Goal: Task Accomplishment & Management: Use online tool/utility

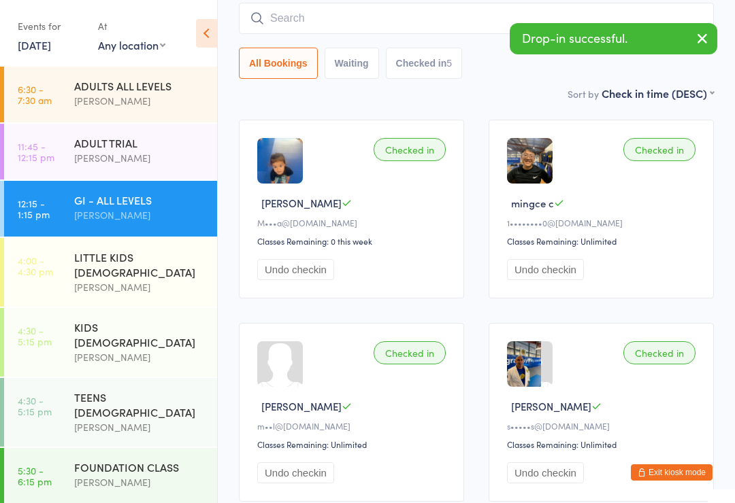
click at [342, 27] on input "search" at bounding box center [476, 18] width 475 height 31
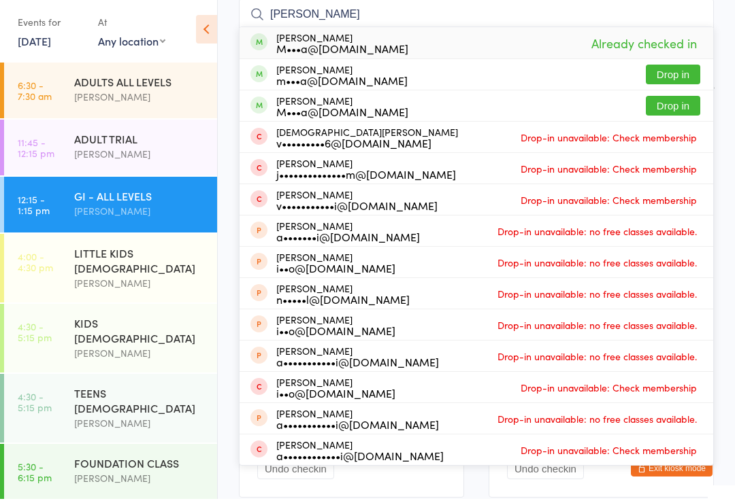
type input "[PERSON_NAME]"
click at [663, 80] on button "Drop in" at bounding box center [673, 79] width 54 height 20
type input "[PERSON_NAME]"
click at [680, 113] on button "Drop in" at bounding box center [673, 110] width 54 height 20
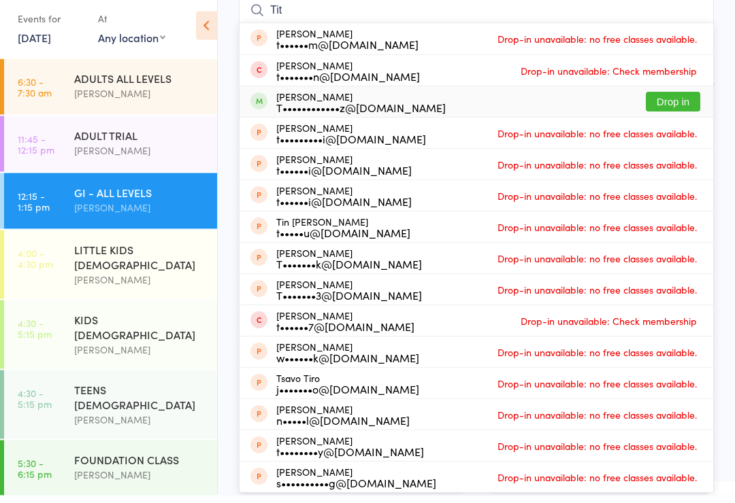
type input "Tit"
click at [418, 110] on div "T••••••••••••z@[DOMAIN_NAME]" at bounding box center [360, 115] width 169 height 11
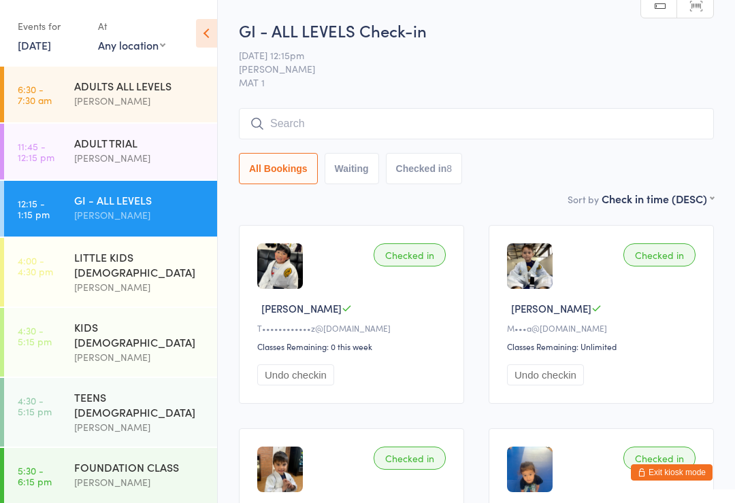
click at [309, 121] on input "search" at bounding box center [476, 123] width 475 height 31
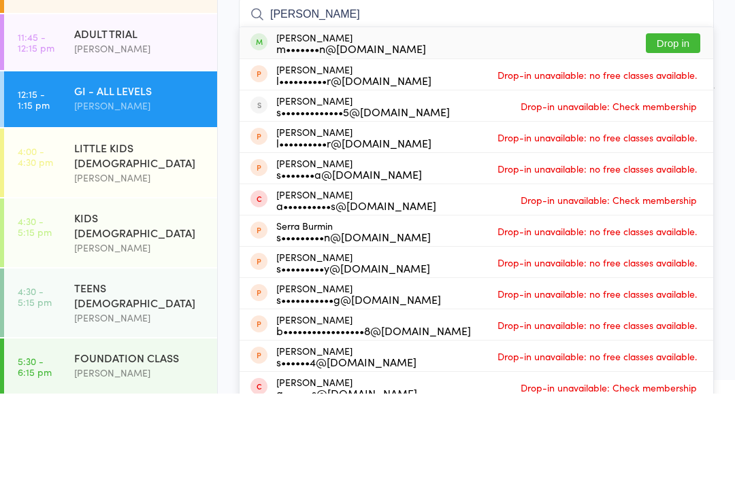
type input "[PERSON_NAME]"
click at [314, 152] on div "m•••••••n@[DOMAIN_NAME]" at bounding box center [351, 157] width 150 height 11
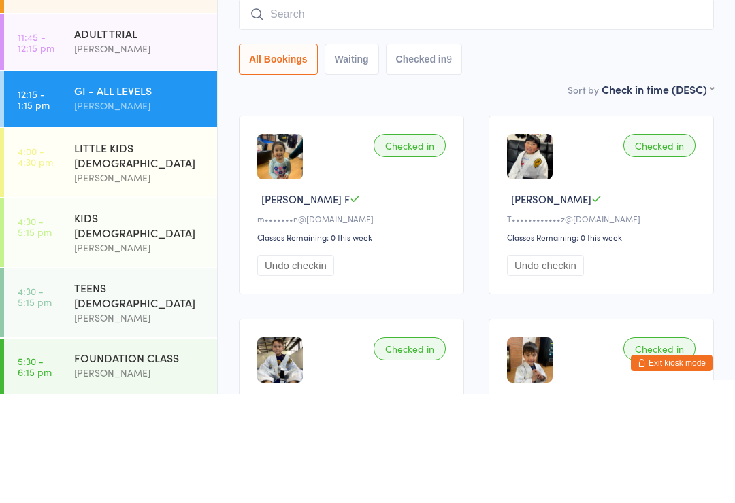
click at [327, 225] on div "Checked in [PERSON_NAME] F m•••••••n@[DOMAIN_NAME] Classes Remaining: 0 this we…" at bounding box center [351, 314] width 225 height 179
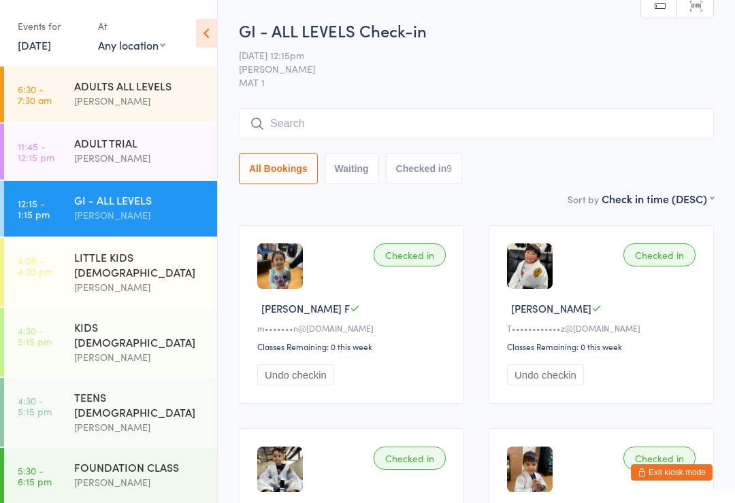
click at [522, 121] on input "search" at bounding box center [476, 123] width 475 height 31
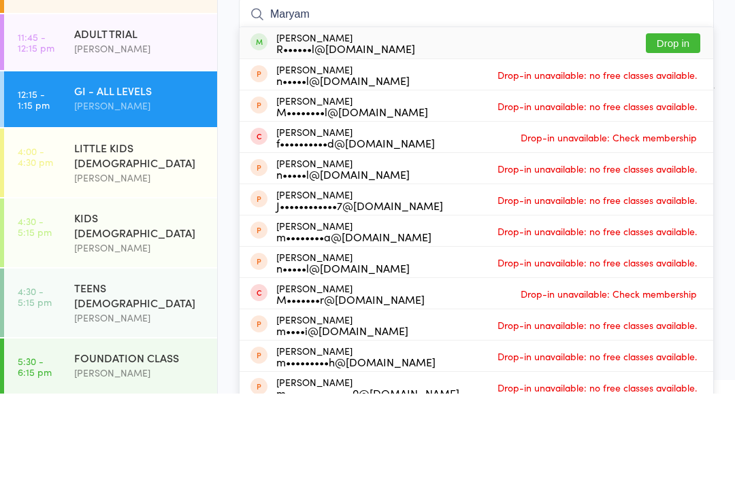
type input "Maryam"
click at [677, 143] on button "Drop in" at bounding box center [673, 153] width 54 height 20
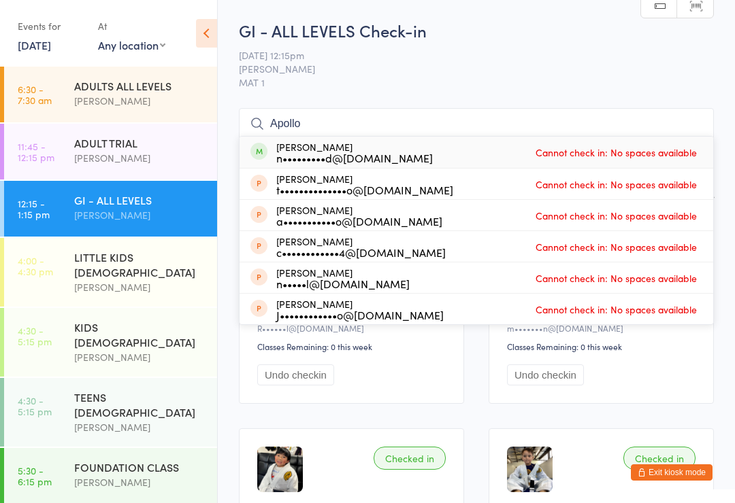
type input "Apollo"
click at [327, 152] on div "n•••••••••d@[DOMAIN_NAME]" at bounding box center [354, 157] width 156 height 11
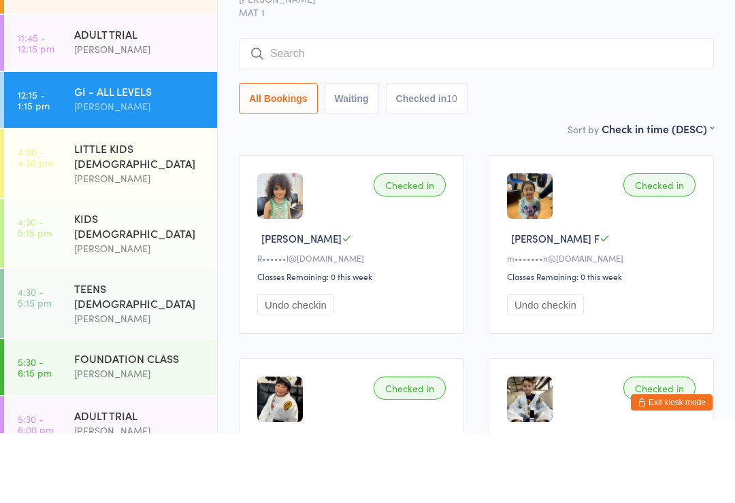
scroll to position [74, 0]
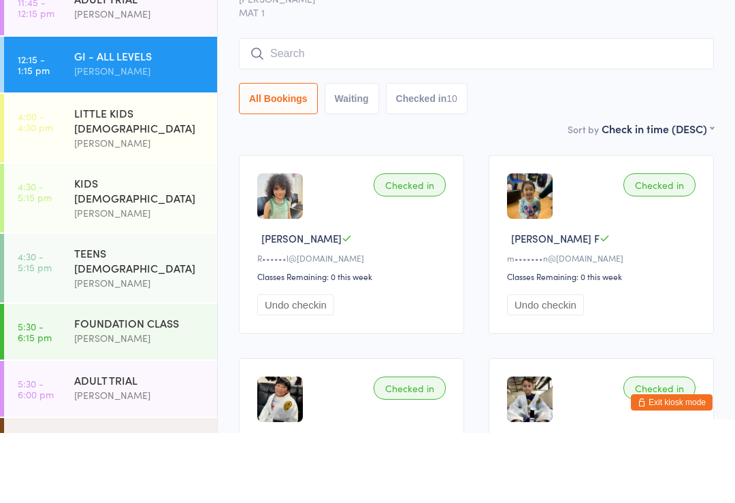
click at [131, 246] on div "KIDS [DEMOGRAPHIC_DATA]" at bounding box center [139, 261] width 131 height 30
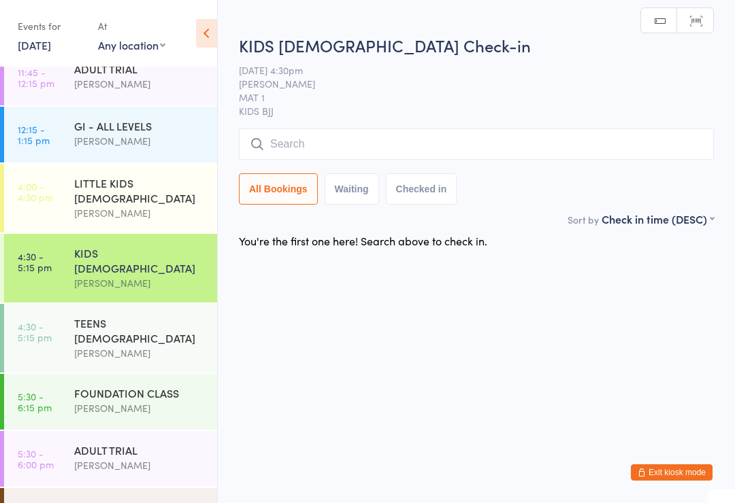
click at [376, 143] on input "search" at bounding box center [476, 144] width 475 height 31
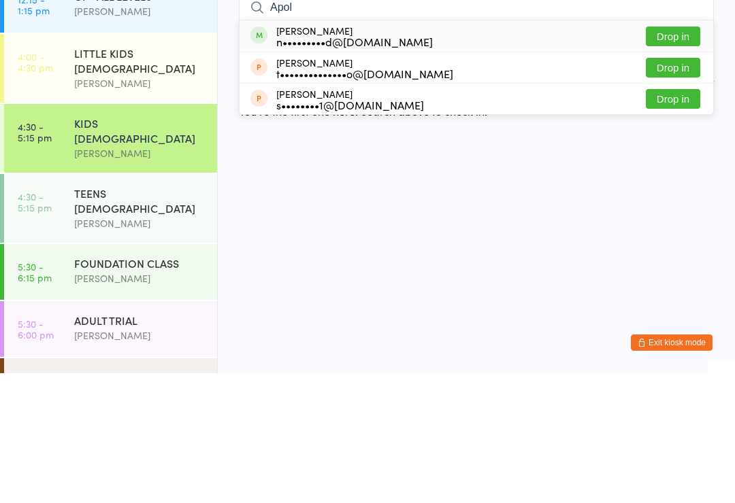
type input "Apol"
click at [671, 156] on button "Drop in" at bounding box center [673, 166] width 54 height 20
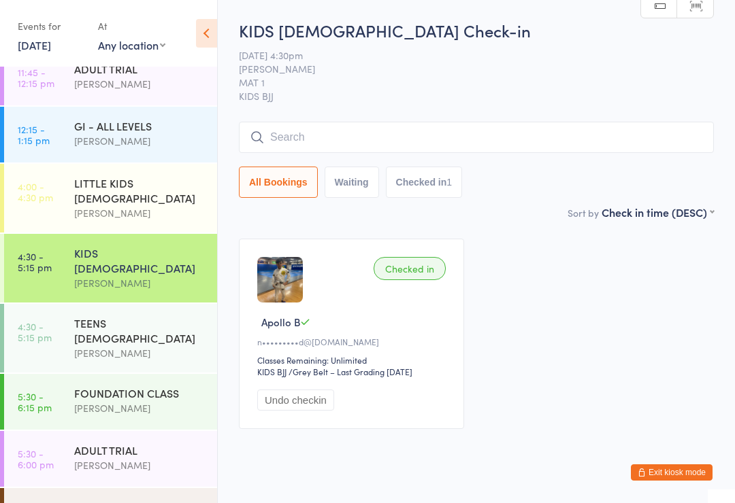
click at [299, 144] on input "search" at bounding box center [476, 137] width 475 height 31
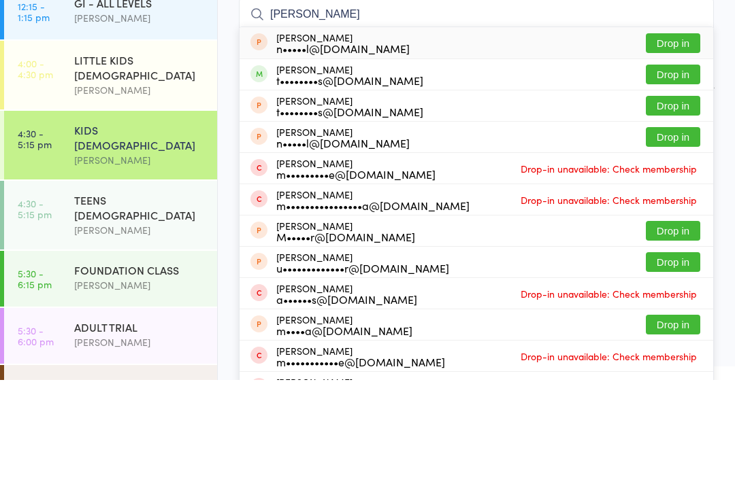
type input "[PERSON_NAME]"
click at [662, 188] on button "Drop in" at bounding box center [673, 198] width 54 height 20
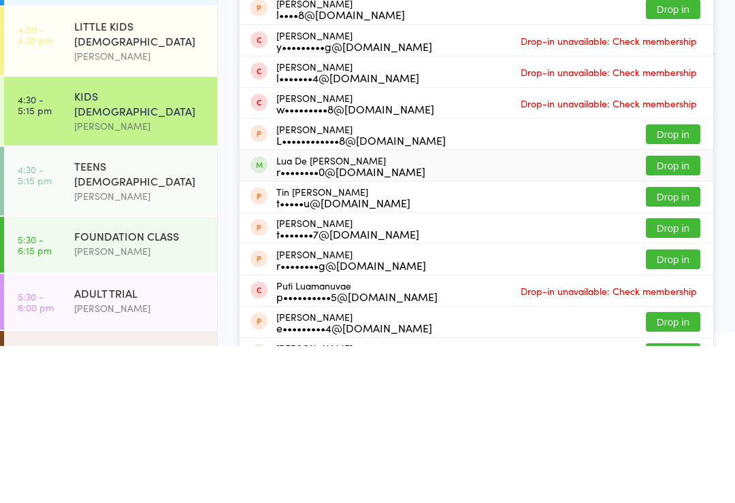
type input "Lua"
click at [317, 323] on div "r••••••••0@[DOMAIN_NAME]" at bounding box center [350, 328] width 149 height 11
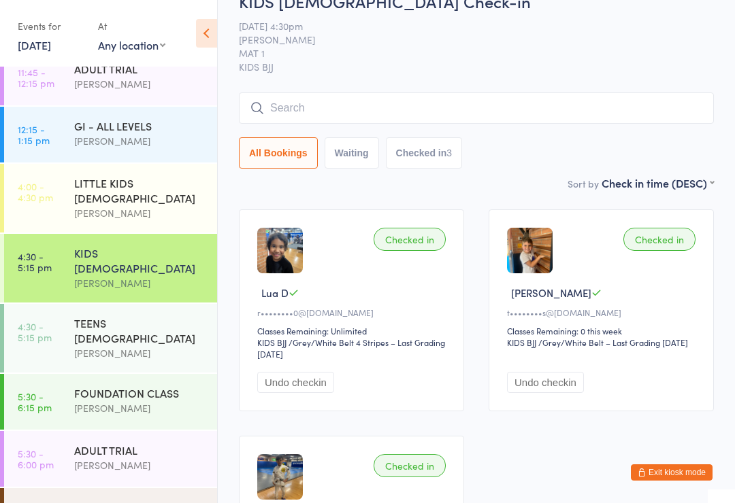
click at [424, 227] on div "Checked in Lua D r••••••••0@[DOMAIN_NAME] Classes Remaining: Unlimited KIDS BJJ…" at bounding box center [351, 311] width 225 height 202
click at [409, 240] on div "Checked in" at bounding box center [409, 239] width 72 height 23
click at [147, 187] on div "LITTLE KIDS [DEMOGRAPHIC_DATA]" at bounding box center [139, 191] width 131 height 30
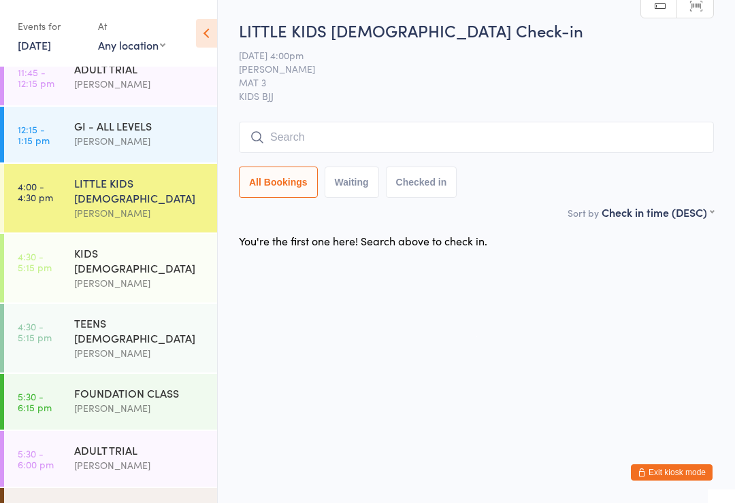
click at [356, 133] on input "search" at bounding box center [476, 137] width 475 height 31
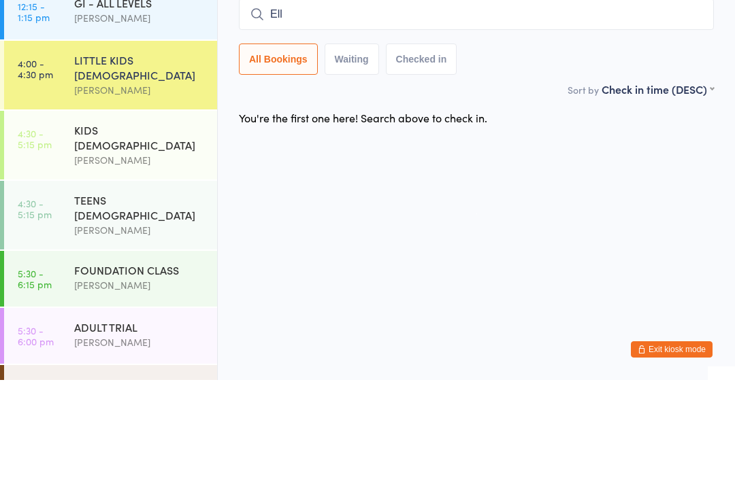
type input "Elle"
